Goal: Information Seeking & Learning: Learn about a topic

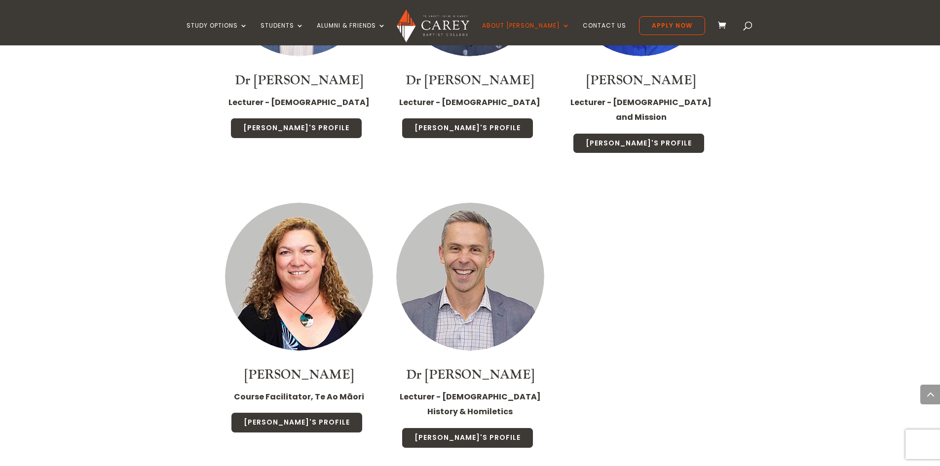
scroll to position [2219, 0]
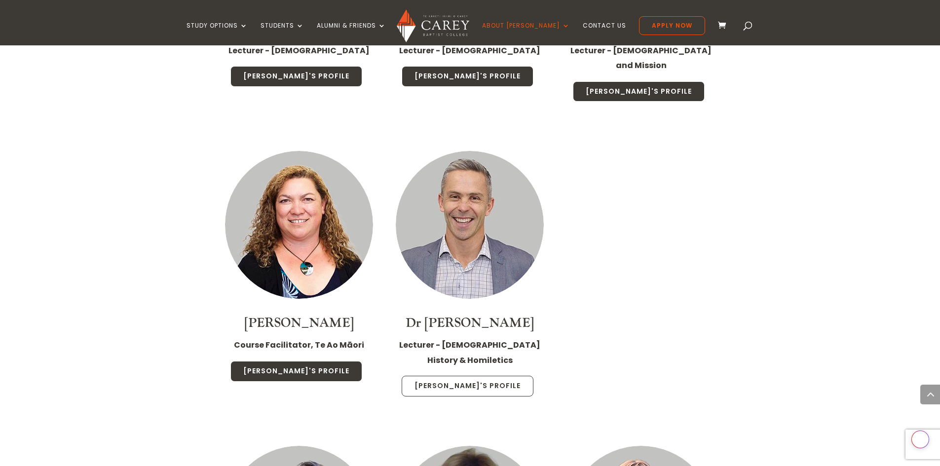
drag, startPoint x: 466, startPoint y: 325, endPoint x: 464, endPoint y: 320, distance: 5.5
click at [466, 376] on link "[PERSON_NAME]'s Profile" at bounding box center [467, 386] width 132 height 21
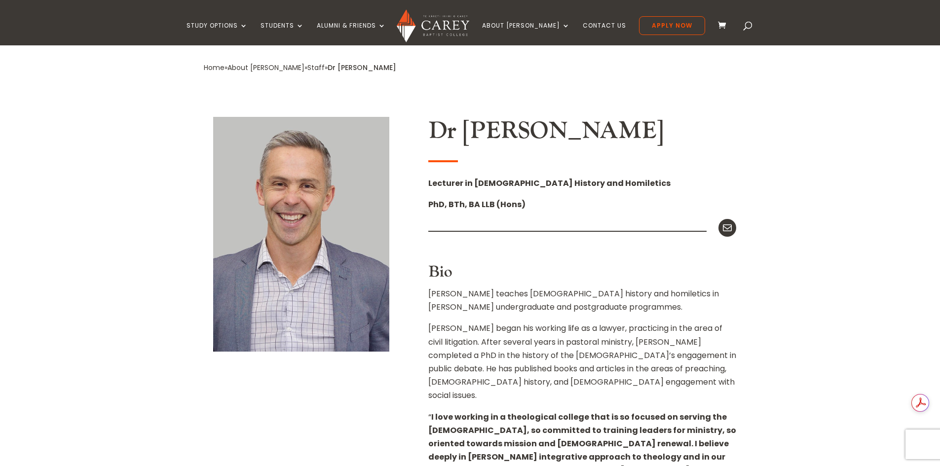
scroll to position [296, 0]
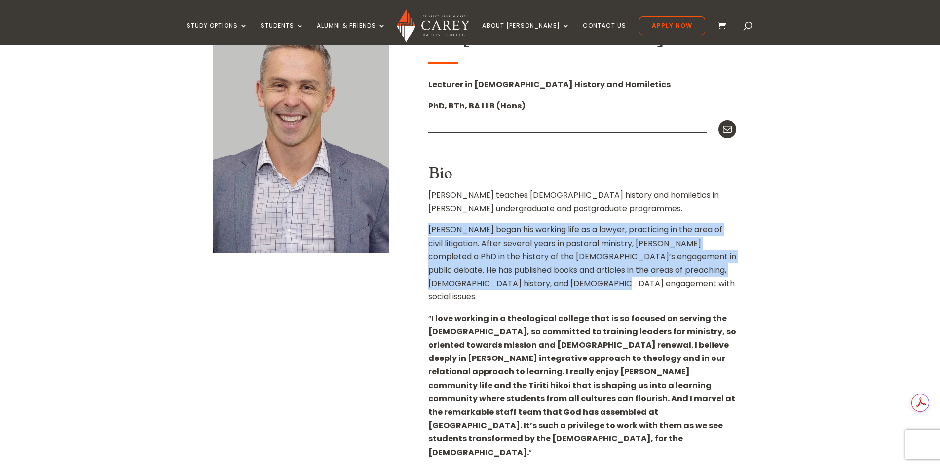
drag, startPoint x: 557, startPoint y: 284, endPoint x: 430, endPoint y: 230, distance: 138.3
click at [429, 230] on p "[PERSON_NAME] began his working life as a lawyer, practicing in the area of civ…" at bounding box center [582, 267] width 308 height 88
copy p "[PERSON_NAME] began his working life as a lawyer, practicing in the area of civ…"
click at [565, 282] on p "[PERSON_NAME] began his working life as a lawyer, practicing in the area of civ…" at bounding box center [582, 267] width 308 height 88
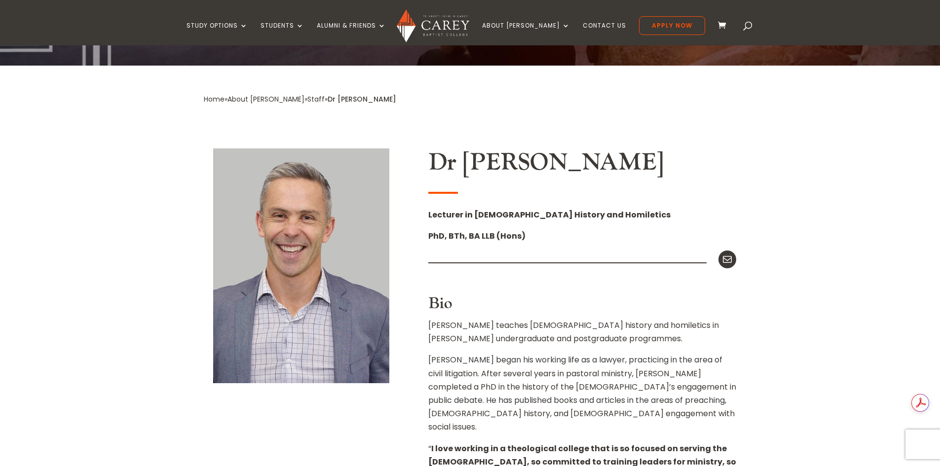
scroll to position [0, 0]
